Goal: Information Seeking & Learning: Learn about a topic

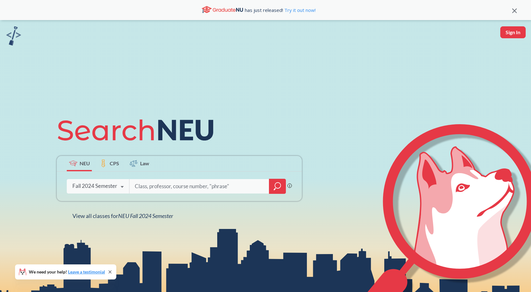
click at [101, 187] on div "Fall 2024 Semester" at bounding box center [94, 185] width 45 height 7
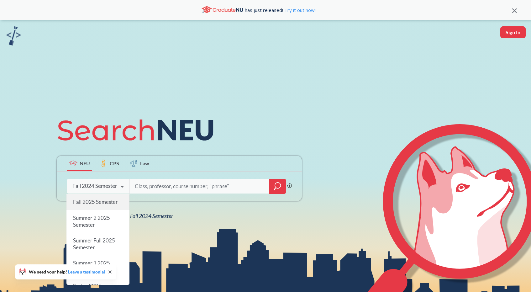
click at [94, 202] on span "Fall 2025 Semester" at bounding box center [95, 201] width 45 height 7
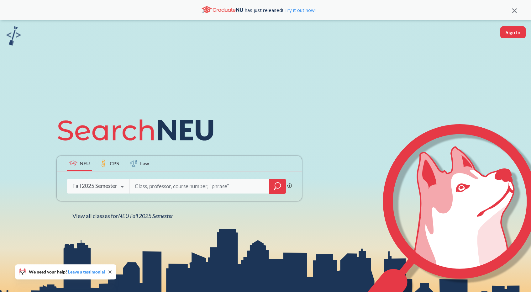
click at [167, 187] on input "search" at bounding box center [199, 186] width 130 height 13
type input "cs 5100"
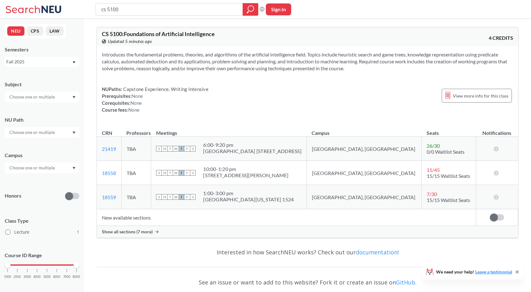
click at [149, 231] on span "Show all sections (7 more)" at bounding box center [127, 232] width 51 height 6
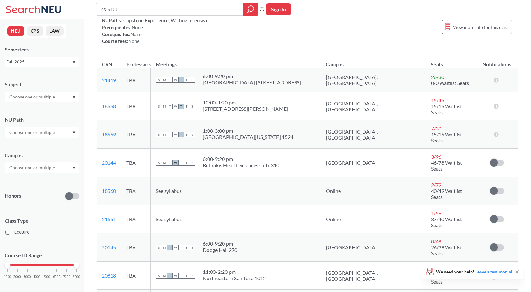
scroll to position [104, 0]
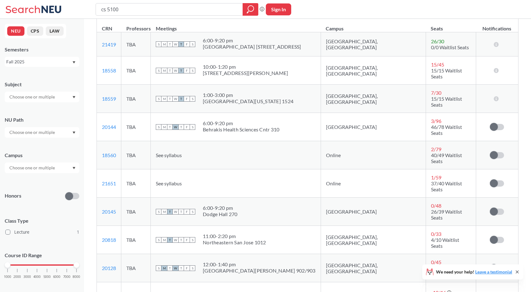
drag, startPoint x: 117, startPoint y: 261, endPoint x: 97, endPoint y: 260, distance: 19.8
copy link "18561"
click at [154, 7] on input "cs 5100" at bounding box center [170, 9] width 138 height 11
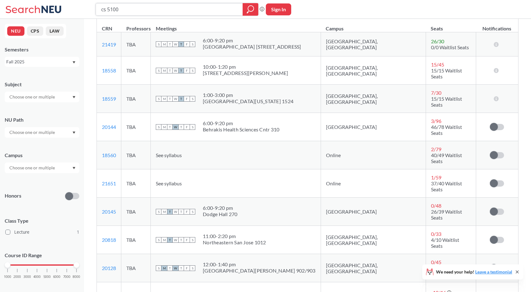
click at [154, 7] on input "cs 5100" at bounding box center [170, 9] width 138 height 11
type input "ds 5110"
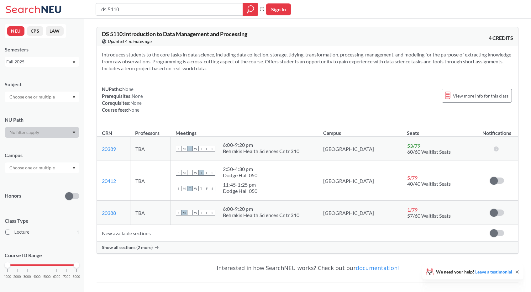
click at [134, 245] on span "Show all sections (2 more)" at bounding box center [127, 248] width 51 height 6
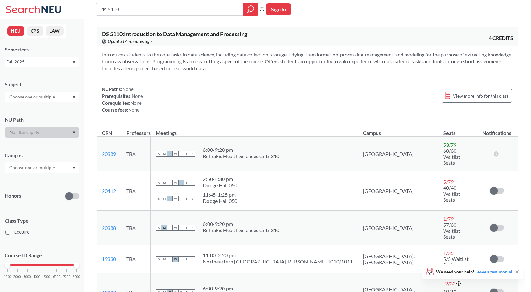
scroll to position [75, 0]
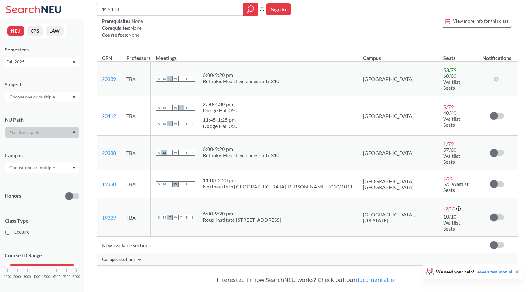
click at [111, 214] on link "19329" at bounding box center [109, 217] width 14 height 6
